Goal: Task Accomplishment & Management: Use online tool/utility

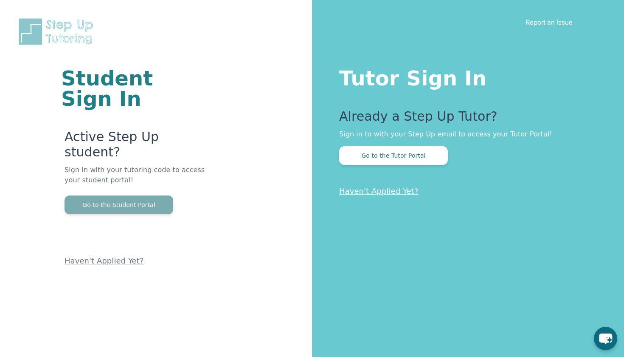
click at [143, 195] on button "Go to the Student Portal" at bounding box center [119, 204] width 109 height 19
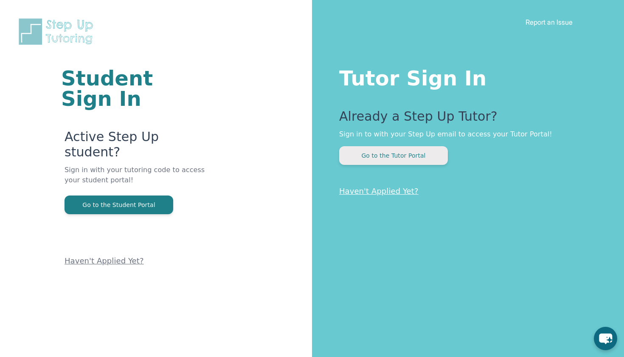
click at [368, 160] on button "Go to the Tutor Portal" at bounding box center [393, 155] width 109 height 19
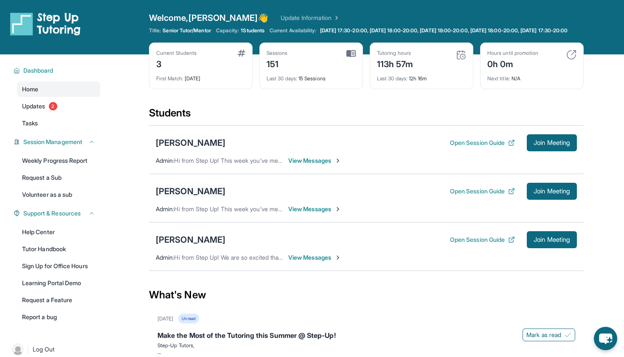
click at [209, 197] on div "[PERSON_NAME]" at bounding box center [191, 191] width 70 height 12
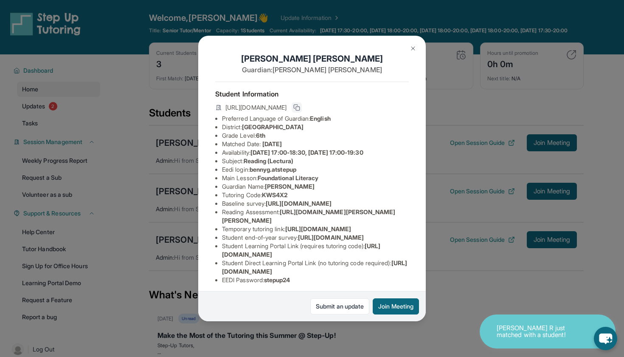
click at [300, 108] on icon at bounding box center [296, 107] width 7 height 7
